Goal: Find specific page/section: Find specific page/section

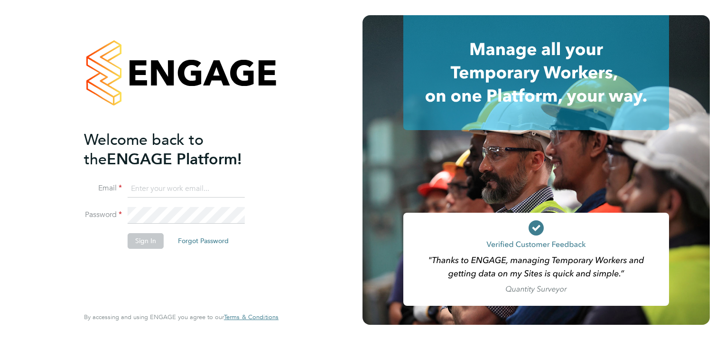
type input "[PERSON_NAME][EMAIL_ADDRESS][PERSON_NAME][DOMAIN_NAME]"
click at [138, 246] on button "Sign In" at bounding box center [146, 240] width 36 height 15
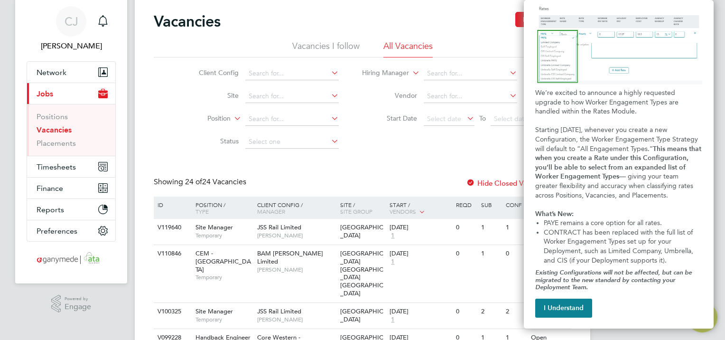
scroll to position [38, 0]
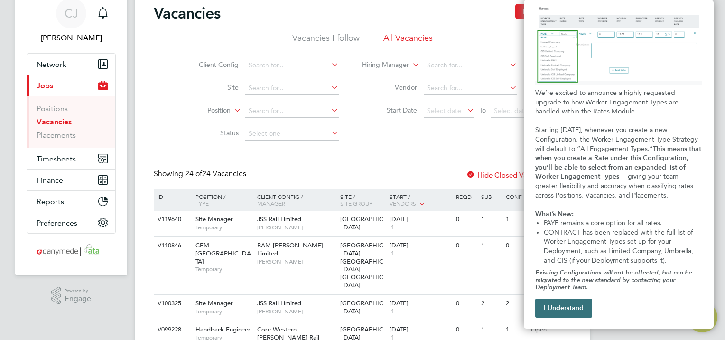
click at [573, 311] on button "I Understand" at bounding box center [564, 308] width 57 height 19
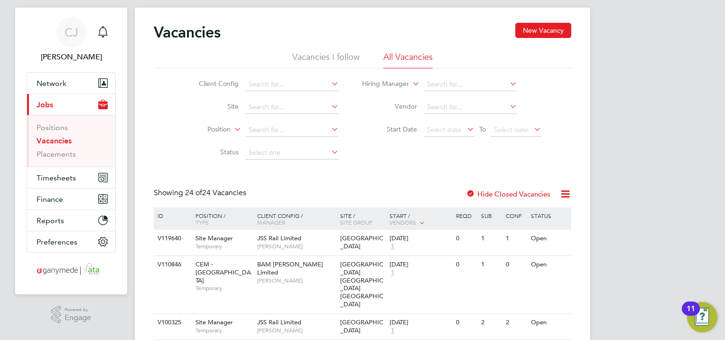
scroll to position [0, 0]
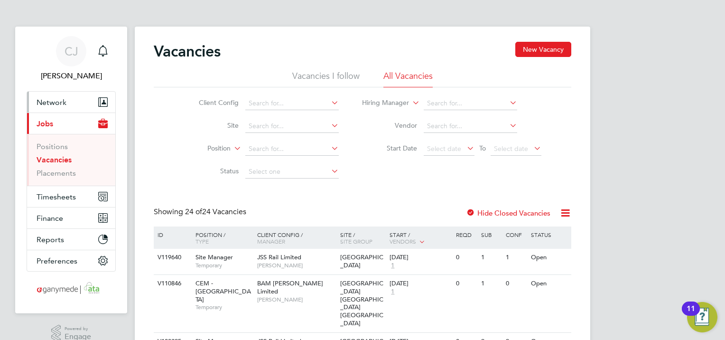
click at [74, 101] on button "Network" at bounding box center [71, 102] width 88 height 21
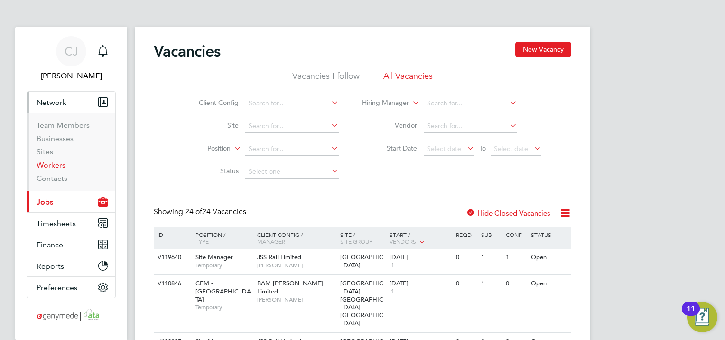
click at [58, 165] on link "Workers" at bounding box center [51, 164] width 29 height 9
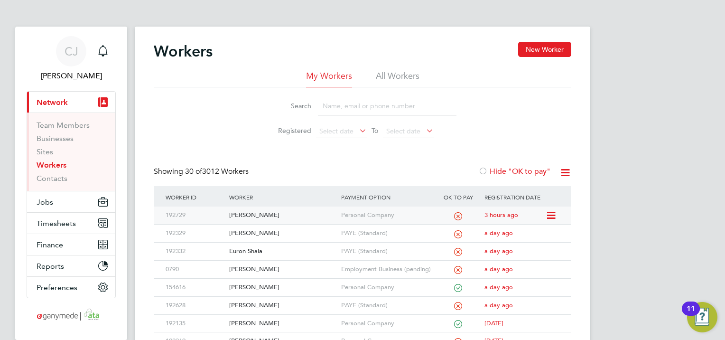
click at [300, 211] on div "Peter Broomhead" at bounding box center [283, 216] width 112 height 18
